Goal: Task Accomplishment & Management: Use online tool/utility

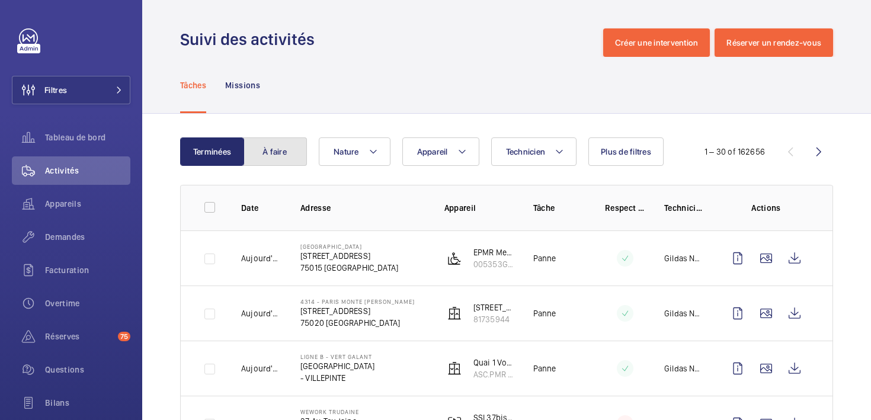
click at [275, 151] on button "À faire" at bounding box center [275, 151] width 64 height 28
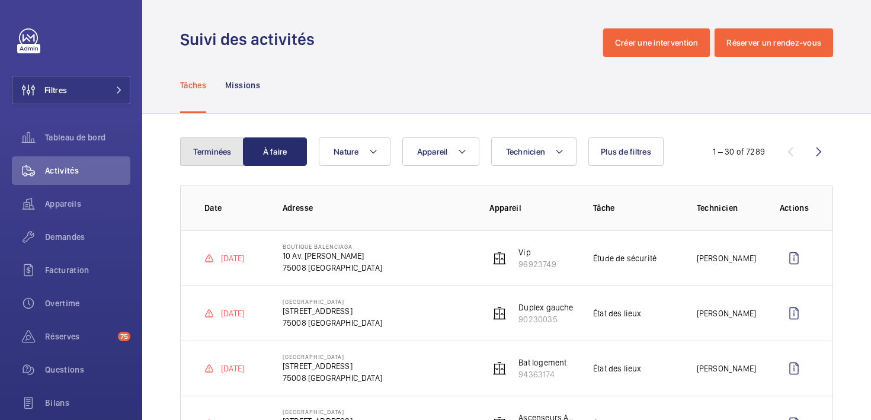
click at [214, 150] on button "Terminées" at bounding box center [212, 151] width 64 height 28
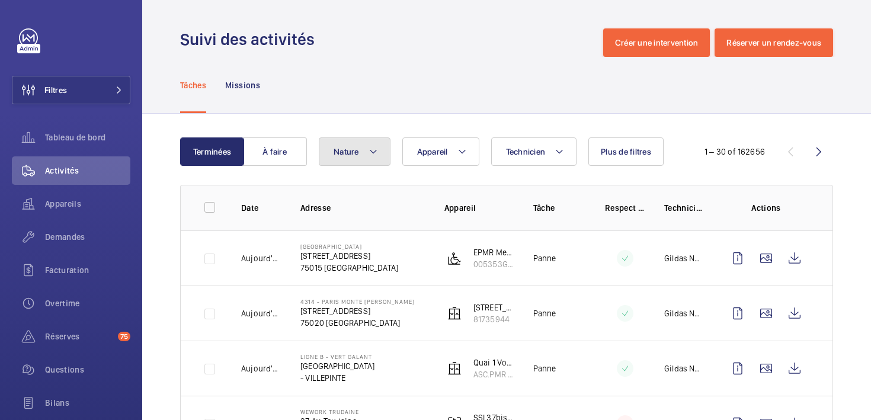
click at [378, 150] on button "Nature" at bounding box center [355, 151] width 72 height 28
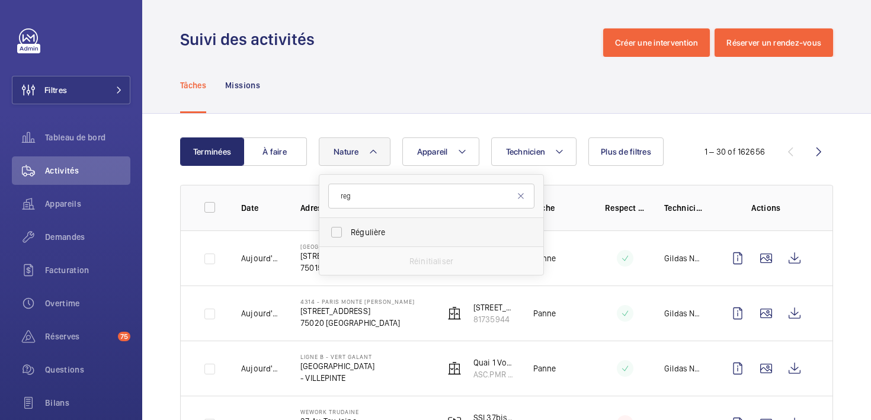
type input "reg"
click at [375, 235] on span "Régulière" at bounding box center [432, 232] width 163 height 12
click at [348, 235] on input "Régulière" at bounding box center [337, 232] width 24 height 24
checkbox input "true"
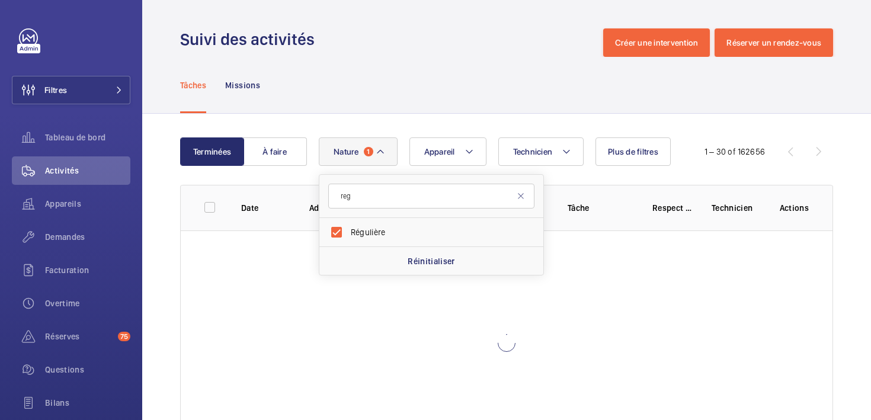
click at [474, 108] on div "Tâches Missions" at bounding box center [506, 85] width 653 height 56
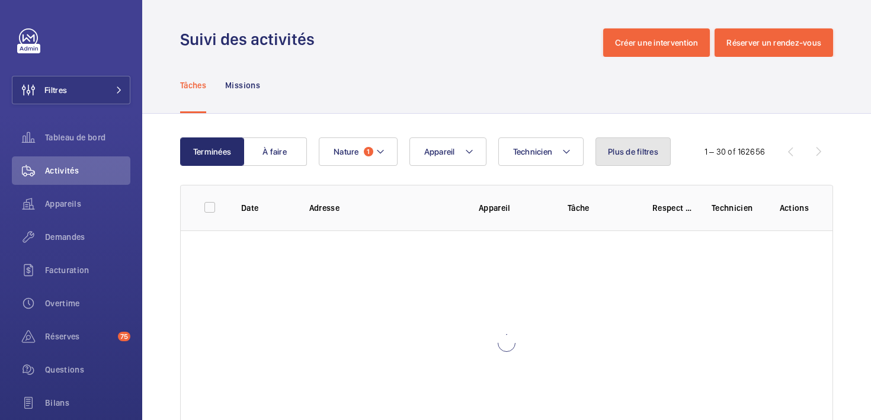
click at [634, 152] on span "Plus de filtres" at bounding box center [633, 151] width 50 height 9
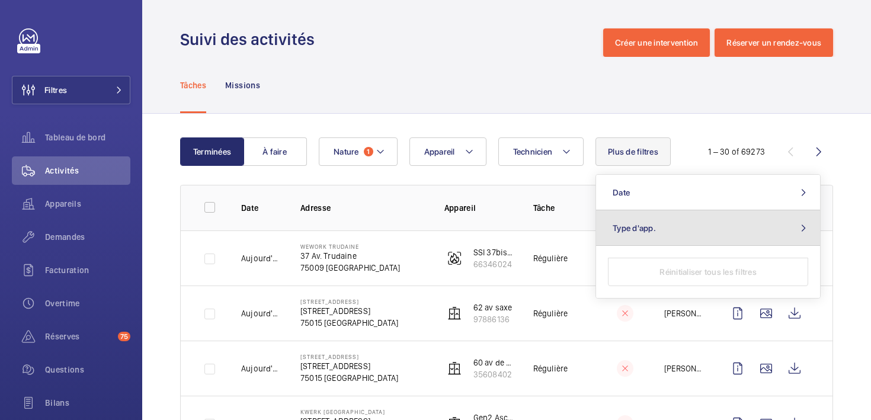
click at [641, 228] on span "Type d'app." at bounding box center [634, 227] width 43 height 9
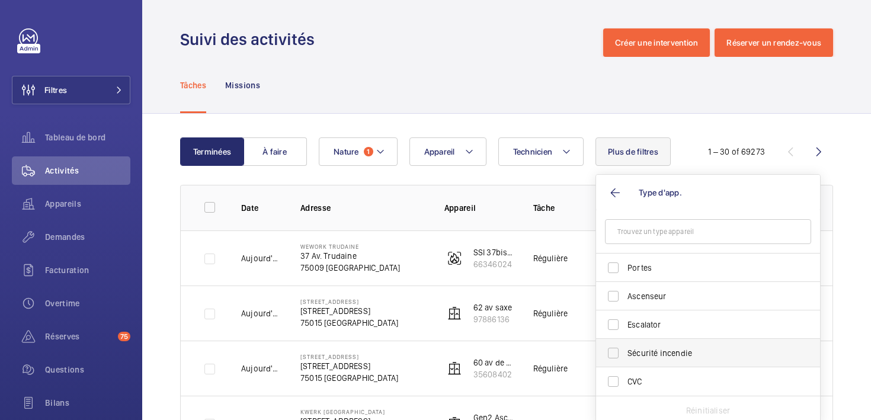
click at [648, 350] on span "Sécurité incendie" at bounding box center [708, 353] width 163 height 12
click at [625, 350] on input "Sécurité incendie" at bounding box center [613, 353] width 24 height 24
checkbox input "true"
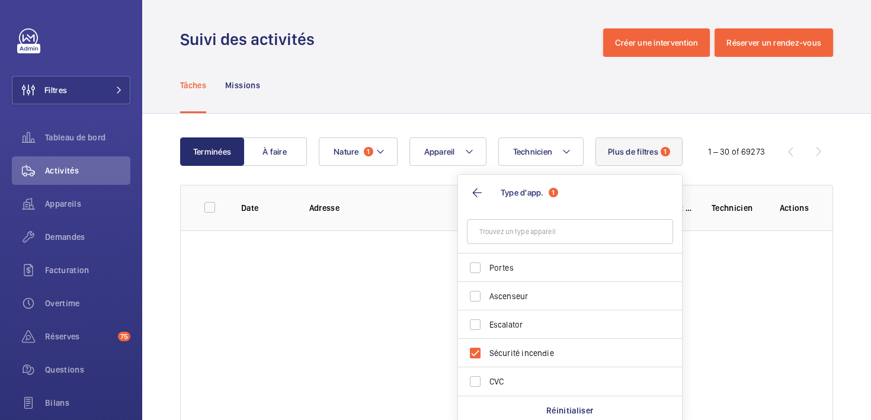
click at [542, 74] on div "Tâches Missions" at bounding box center [506, 85] width 653 height 56
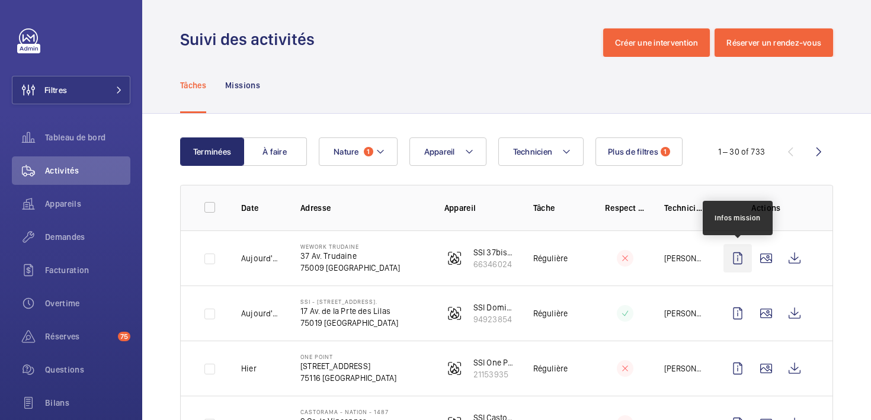
click at [744, 263] on wm-front-icon-button at bounding box center [737, 258] width 28 height 28
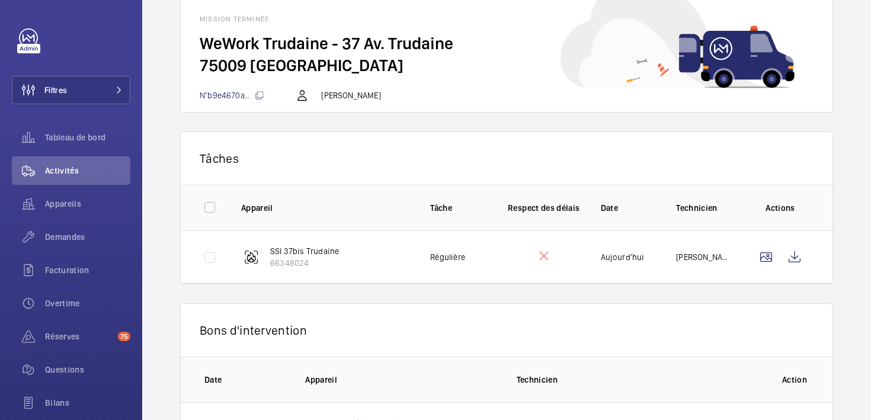
scroll to position [138, 0]
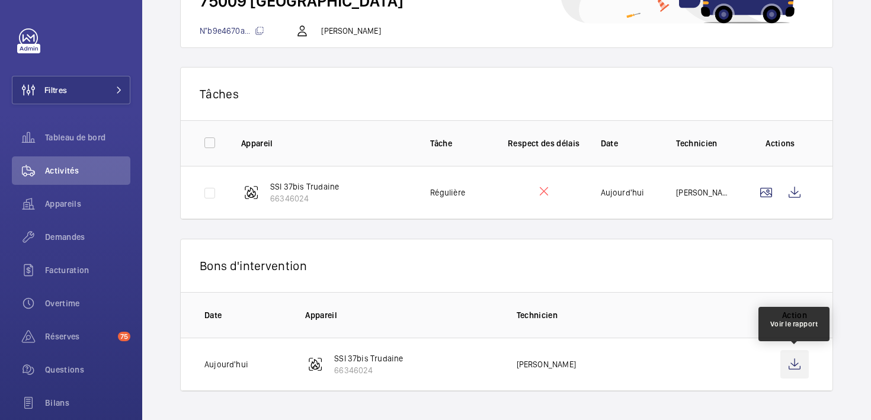
click at [794, 358] on wm-front-icon-button at bounding box center [794, 364] width 28 height 28
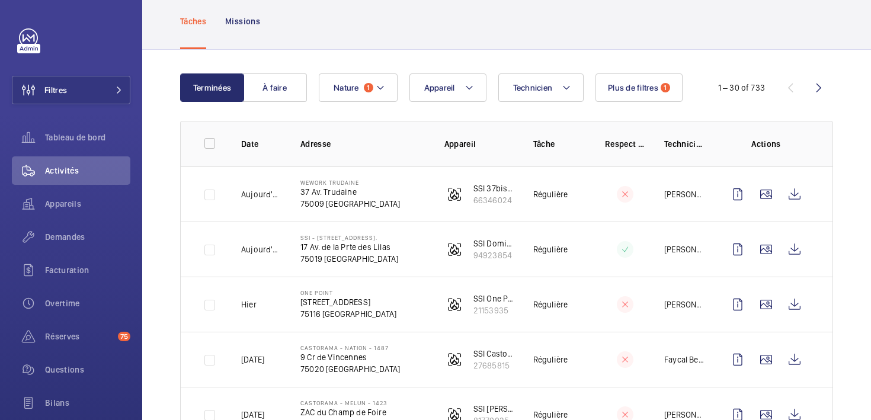
scroll to position [138, 0]
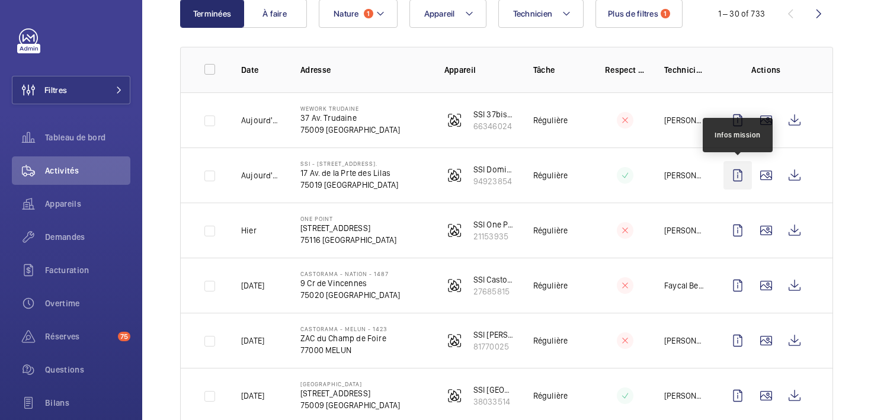
click at [740, 179] on wm-front-icon-button at bounding box center [737, 175] width 28 height 28
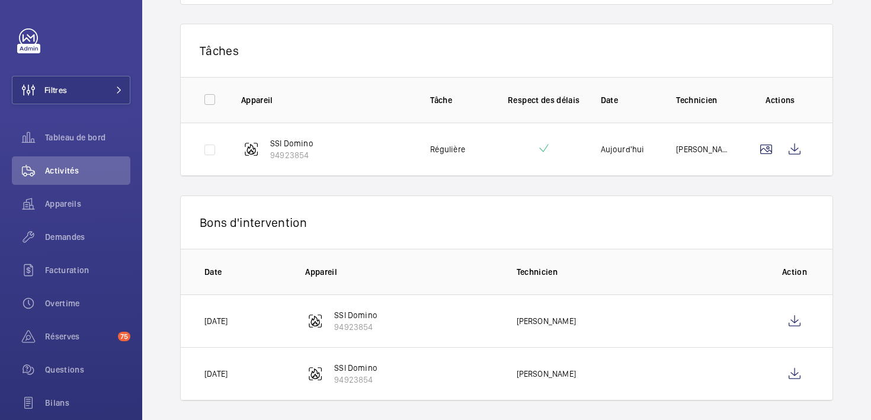
scroll to position [191, 0]
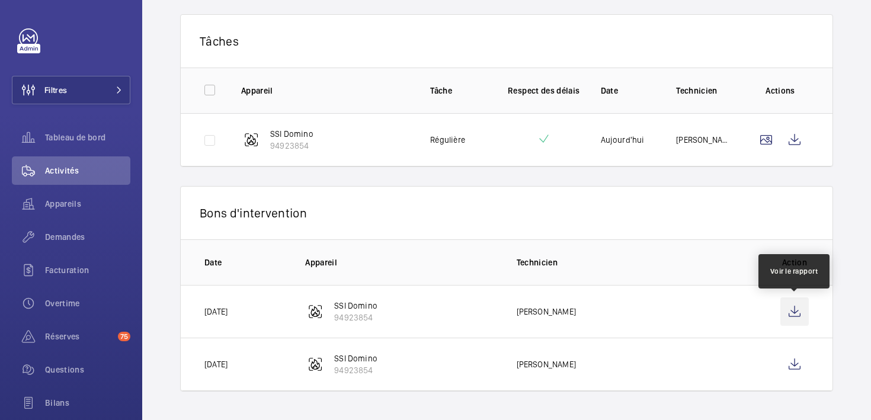
click at [802, 316] on wm-front-icon-button at bounding box center [794, 311] width 28 height 28
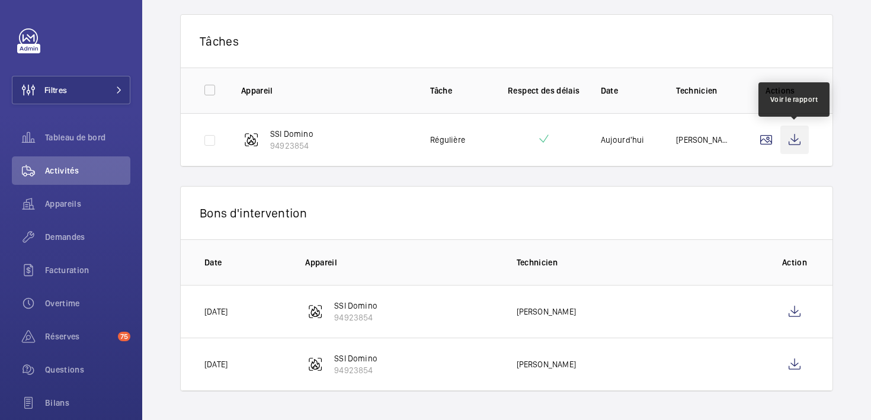
click at [796, 137] on wm-front-icon-button at bounding box center [794, 140] width 28 height 28
click at [806, 139] on wm-front-icon-button at bounding box center [794, 140] width 28 height 28
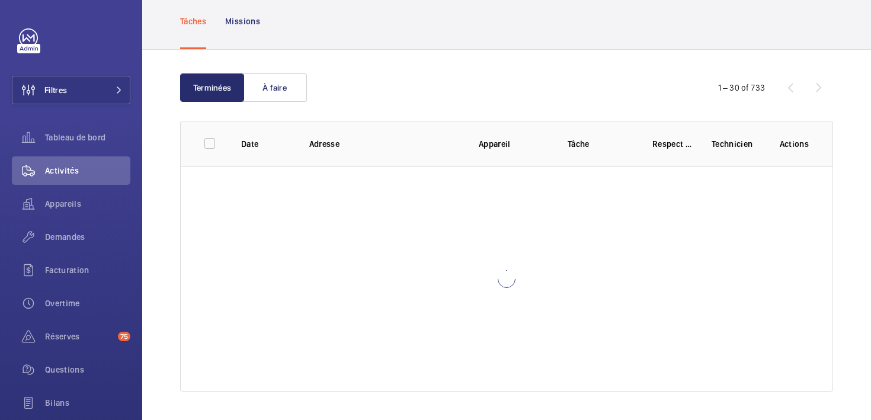
scroll to position [64, 0]
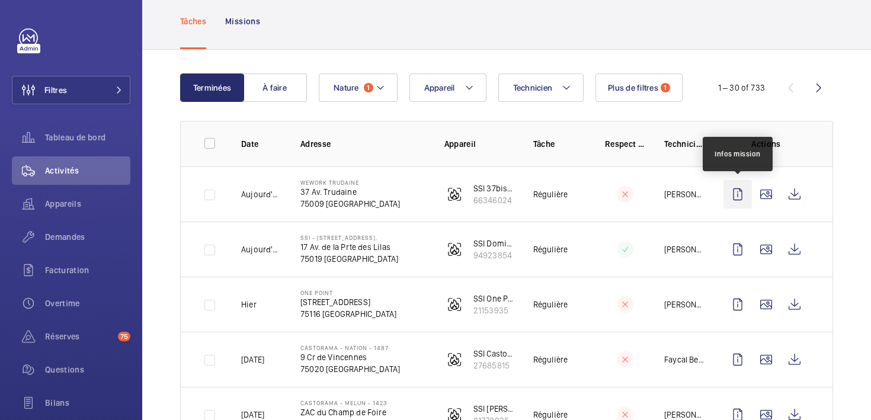
click at [730, 190] on wm-front-icon-button at bounding box center [737, 194] width 28 height 28
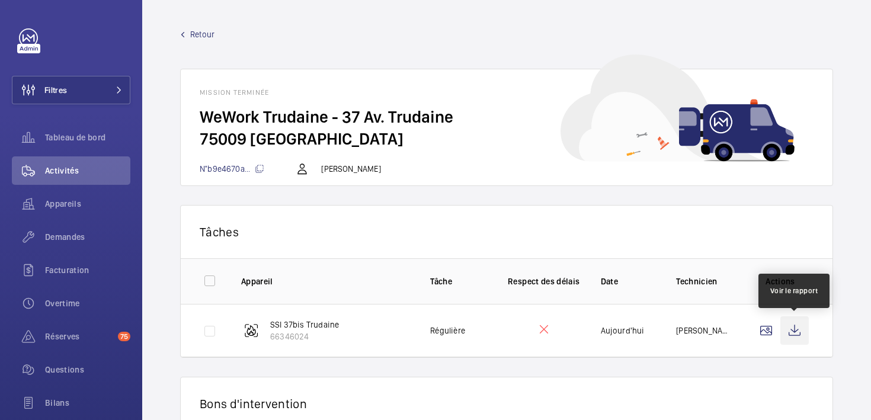
click at [796, 326] on wm-front-icon-button at bounding box center [794, 330] width 28 height 28
